Goal: Task Accomplishment & Management: Use online tool/utility

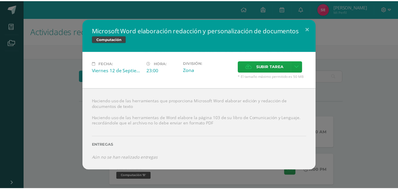
scroll to position [34, 0]
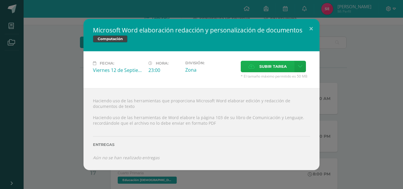
click at [272, 66] on span "Subir tarea" at bounding box center [272, 66] width 27 height 11
click at [0, 0] on input "Subir tarea" at bounding box center [0, 0] width 0 height 0
click at [310, 26] on button at bounding box center [310, 29] width 17 height 20
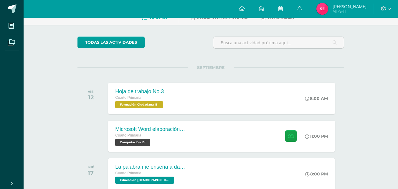
click at [389, 97] on div "Actividades recientes y próximas Tablero Pendientes de entrega Entregadas todas…" at bounding box center [211, 160] width 375 height 352
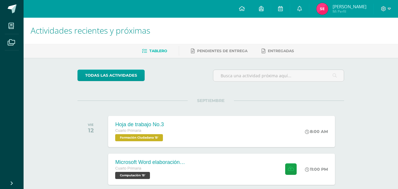
scroll to position [0, 0]
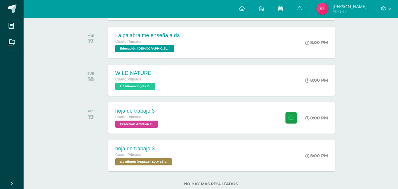
click at [398, 73] on div "Actividades recientes y próximas Tablero Pendientes de entrega Entregadas todas…" at bounding box center [211, 29] width 375 height 352
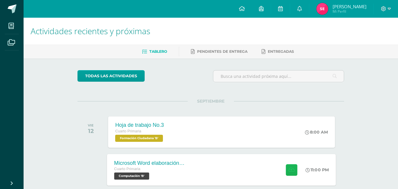
click at [294, 168] on button at bounding box center [291, 169] width 11 height 11
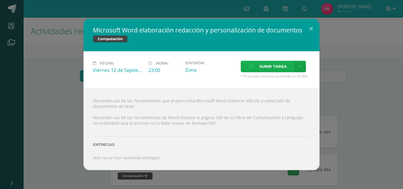
click at [269, 63] on span "Subir tarea" at bounding box center [272, 66] width 27 height 11
click at [0, 0] on input "Subir tarea" at bounding box center [0, 0] width 0 height 0
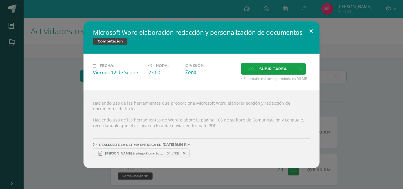
click at [310, 30] on button at bounding box center [310, 31] width 17 height 20
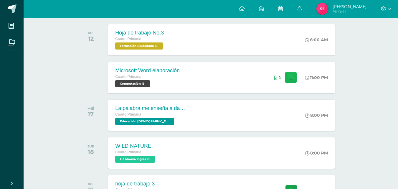
scroll to position [118, 0]
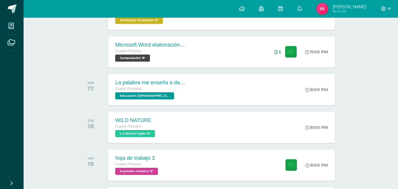
click at [365, 124] on div "Actividades recientes y próximas Tablero Pendientes de entrega Entregadas todas…" at bounding box center [211, 76] width 375 height 352
